Goal: Navigation & Orientation: Find specific page/section

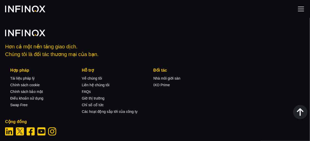
scroll to position [2020, 0]
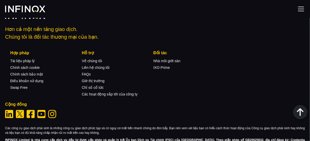
click at [301, 11] on img at bounding box center [301, 9] width 8 height 8
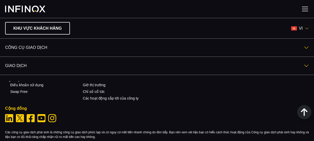
scroll to position [0, 0]
click at [304, 28] on img at bounding box center [306, 28] width 4 height 4
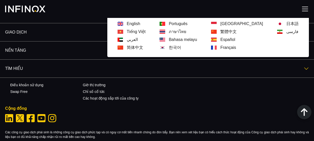
scroll to position [26, 0]
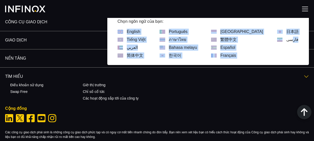
drag, startPoint x: 134, startPoint y: 29, endPoint x: 286, endPoint y: 51, distance: 154.3
click at [286, 51] on div "Chọn ngôn ngữ của bạn: English Tiếng Việt العربي 简体中文 Português ภาษาไทย" at bounding box center [207, 38] width 201 height 53
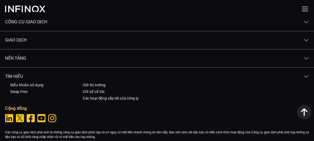
scroll to position [0, 0]
click at [302, 8] on img at bounding box center [305, 9] width 8 height 8
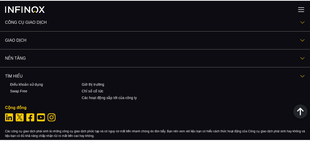
scroll to position [2020, 0]
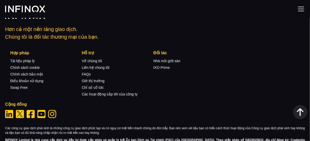
click at [304, 25] on p "Hơn cả một nền tảng giao dịch. Chúng tôi là đối tác thương mại của bạn." at bounding box center [154, 32] width 299 height 15
click at [299, 9] on img at bounding box center [301, 9] width 8 height 8
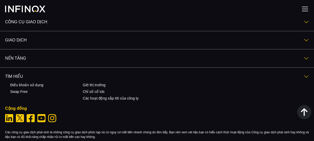
scroll to position [0, 0]
click at [303, 22] on img at bounding box center [305, 21] width 5 height 5
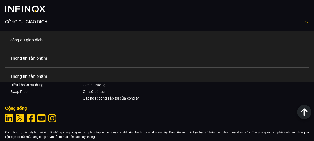
click at [181, 11] on div at bounding box center [157, 9] width 314 height 18
click at [145, 11] on div at bounding box center [157, 9] width 314 height 18
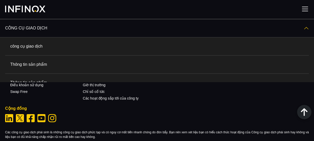
click at [301, 18] on div "KHU VỰC KHÁCH HÀNG vi Chọn ngôn ngữ của bạn: English Tiếng Việt العربي 简体中文 Por…" at bounding box center [157, 9] width 314 height 18
click at [298, 28] on link "công cụ giao dịch" at bounding box center [157, 28] width 314 height 18
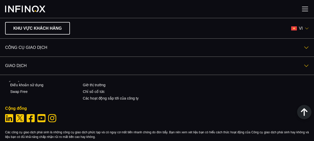
click at [304, 27] on img at bounding box center [306, 28] width 4 height 4
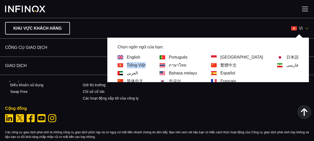
drag, startPoint x: 148, startPoint y: 64, endPoint x: 168, endPoint y: 63, distance: 20.2
click at [168, 63] on div "English Tiếng Việt العربي 简体中文 Português ภาษาไทย Bahasa melayu 한국어" at bounding box center [207, 69] width 181 height 30
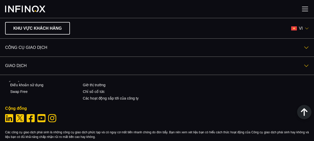
click at [304, 27] on img at bounding box center [306, 28] width 4 height 4
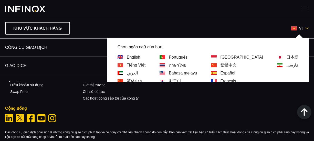
drag, startPoint x: 191, startPoint y: 58, endPoint x: 202, endPoint y: 56, distance: 10.8
drag, startPoint x: 213, startPoint y: 56, endPoint x: 190, endPoint y: 57, distance: 22.5
click at [190, 57] on div "Português" at bounding box center [177, 57] width 37 height 6
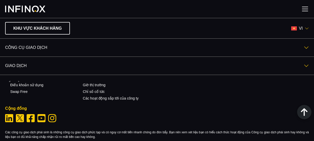
copy link "Português"
click at [304, 30] on img at bounding box center [306, 28] width 4 height 4
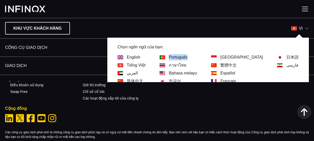
click at [143, 80] on link "简体中文" at bounding box center [135, 81] width 16 height 6
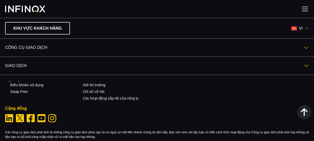
click at [159, 80] on link "NỀN TẢNG" at bounding box center [157, 84] width 314 height 18
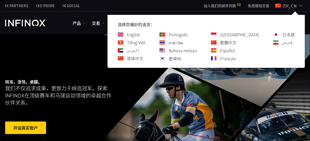
click at [300, 5] on img at bounding box center [300, 6] width 4 height 4
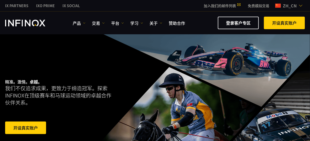
click at [299, 4] on img at bounding box center [300, 6] width 4 height 4
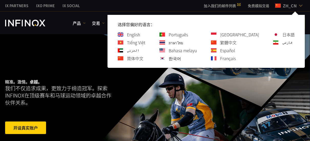
click at [299, 4] on img at bounding box center [300, 6] width 4 height 4
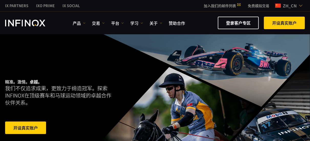
click at [299, 4] on img at bounding box center [300, 6] width 4 height 4
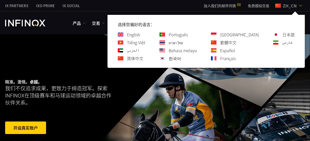
click at [299, 4] on img at bounding box center [300, 6] width 4 height 4
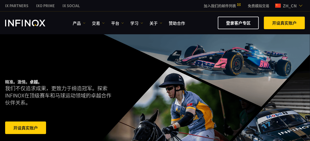
click at [299, 4] on img at bounding box center [300, 6] width 4 height 4
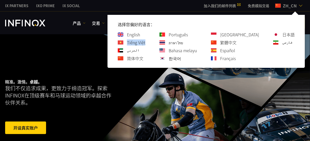
drag, startPoint x: 147, startPoint y: 41, endPoint x: 170, endPoint y: 43, distance: 23.1
click at [170, 43] on div "English Tiếng Việt العربي 简体中文 Português ภาษาไทย 한국어" at bounding box center [206, 46] width 177 height 30
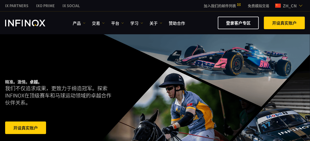
click at [296, 6] on span "zh_cn" at bounding box center [290, 6] width 18 height 6
